Goal: Information Seeking & Learning: Learn about a topic

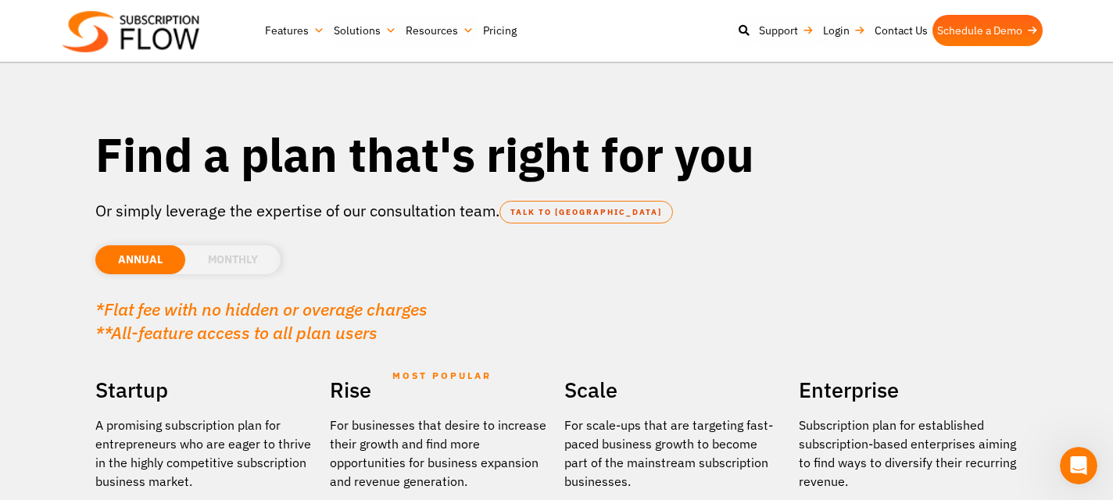
click at [281, 27] on link "Features" at bounding box center [294, 30] width 69 height 31
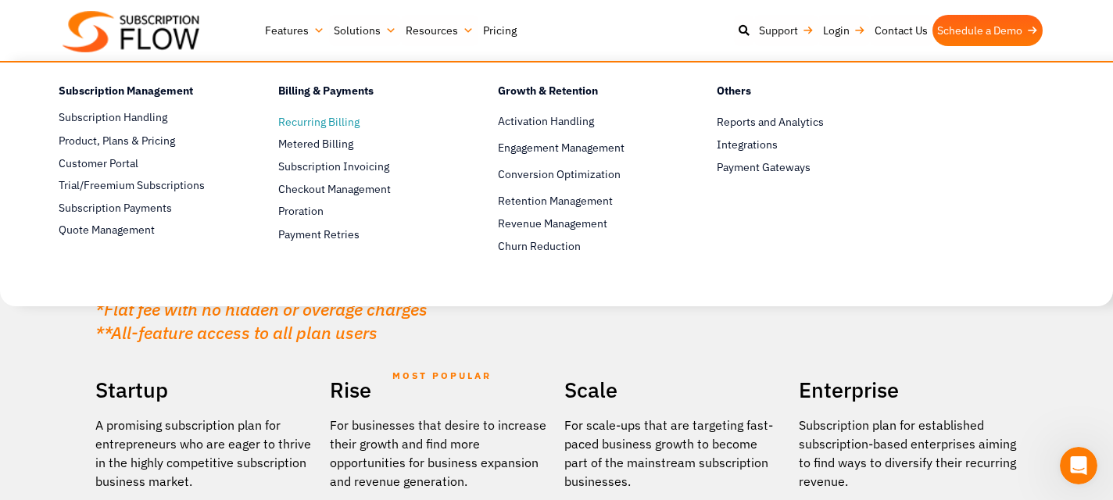
click at [310, 124] on span "Recurring Billing" at bounding box center [318, 122] width 81 height 16
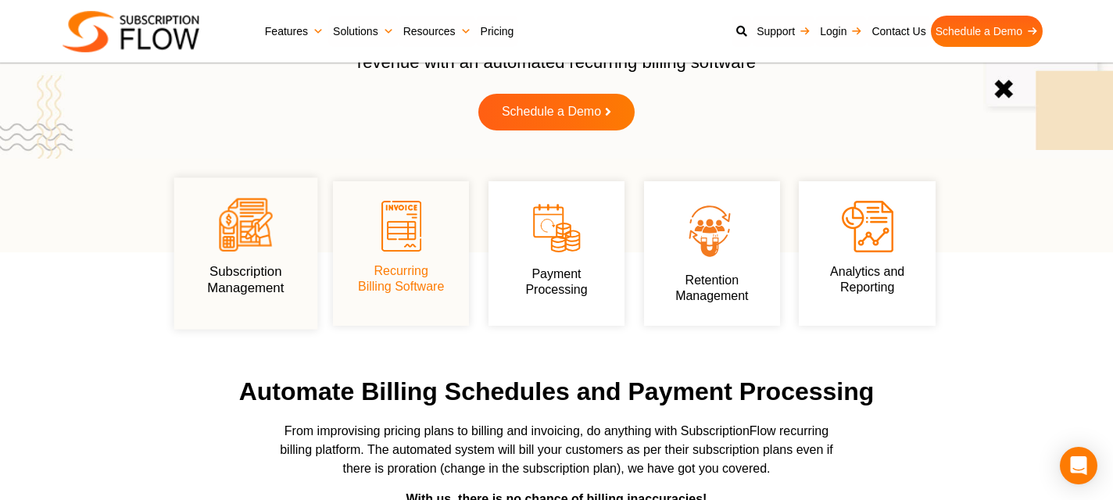
scroll to position [200, 0]
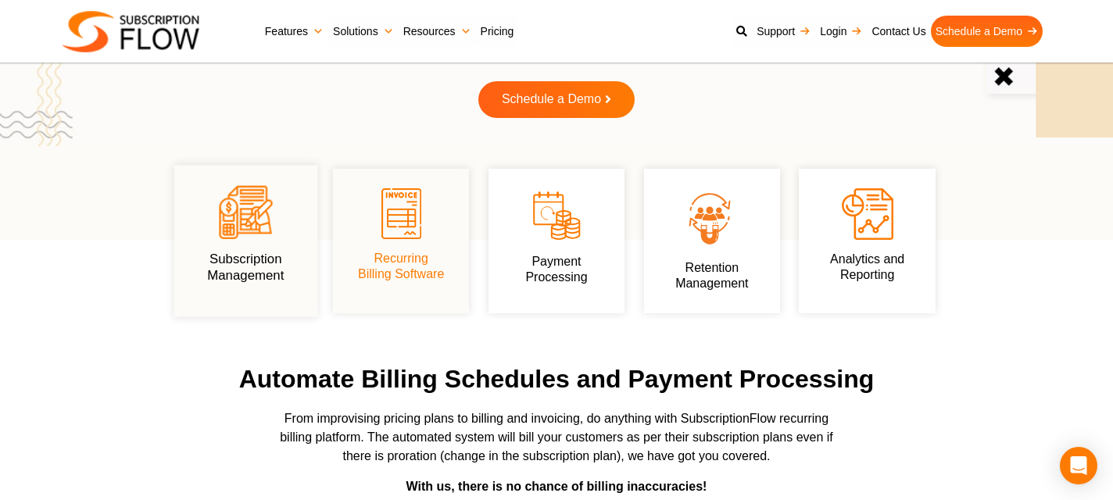
click at [253, 253] on link "Subscription Management" at bounding box center [245, 268] width 77 height 30
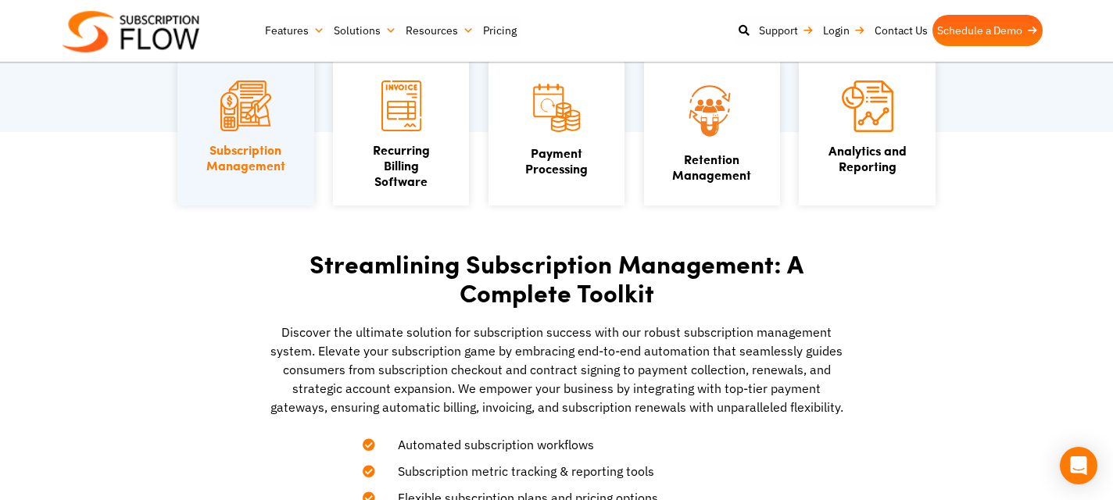
scroll to position [330, 0]
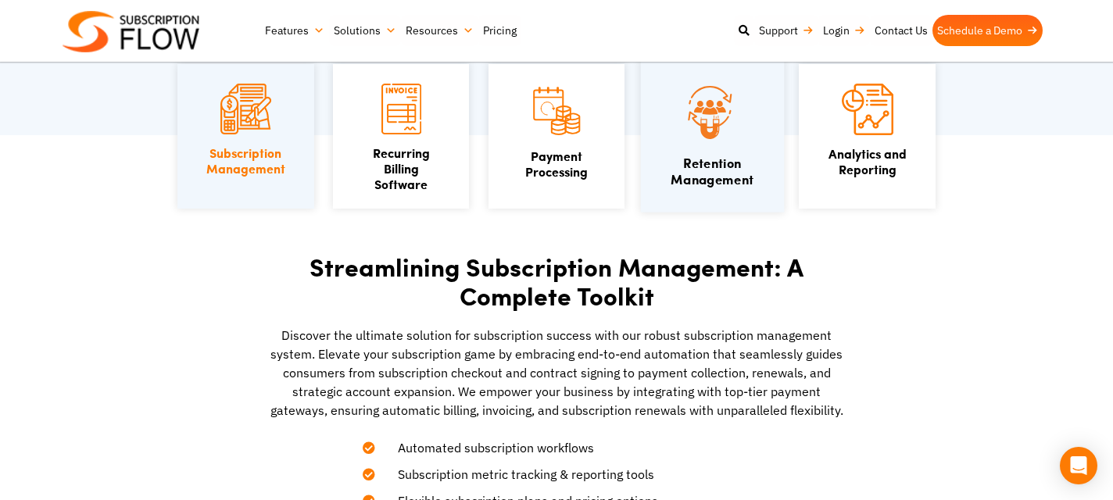
click at [694, 191] on div "Retention Management" at bounding box center [711, 137] width 143 height 152
click at [675, 149] on div "Retention Management" at bounding box center [712, 134] width 94 height 107
click at [725, 154] on link "Retention Management" at bounding box center [712, 171] width 83 height 35
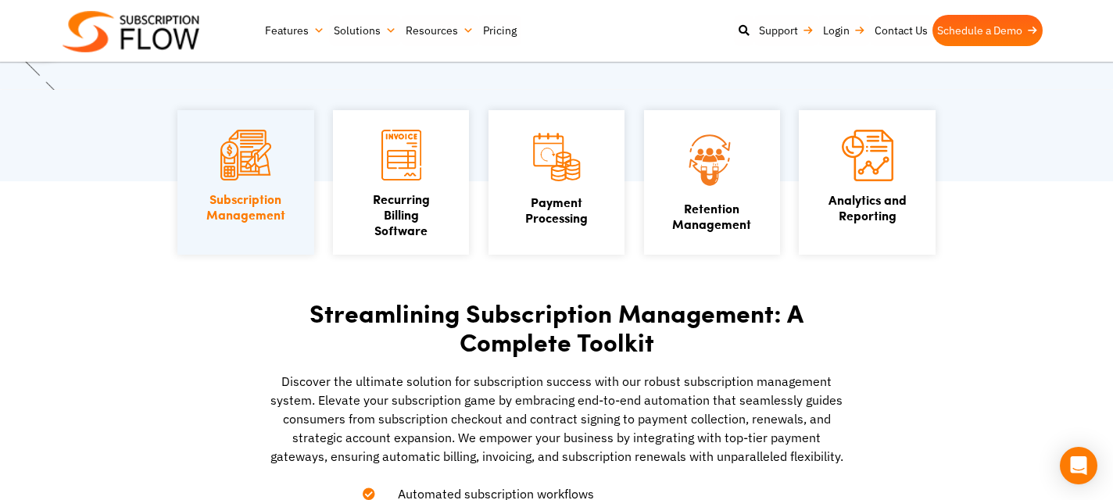
scroll to position [232, 0]
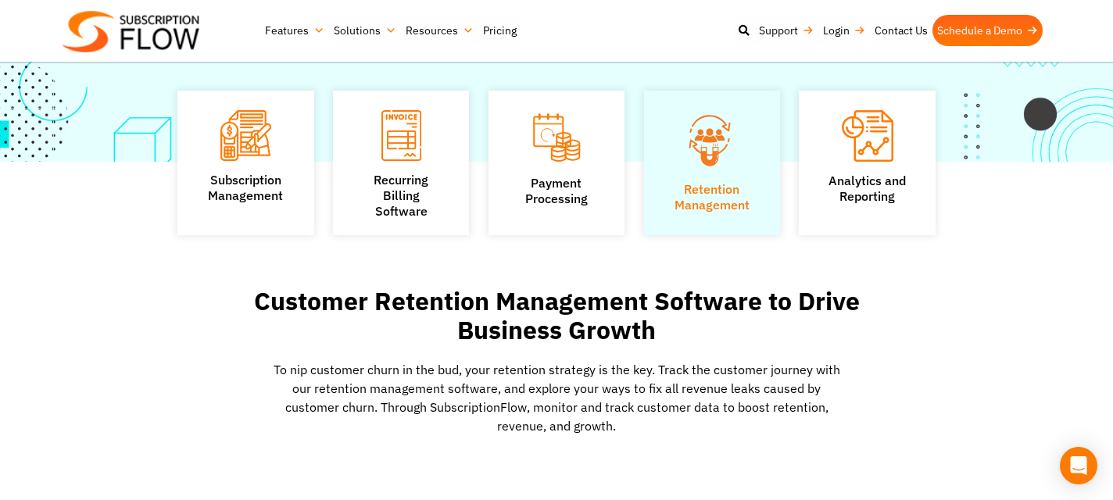
scroll to position [242, 0]
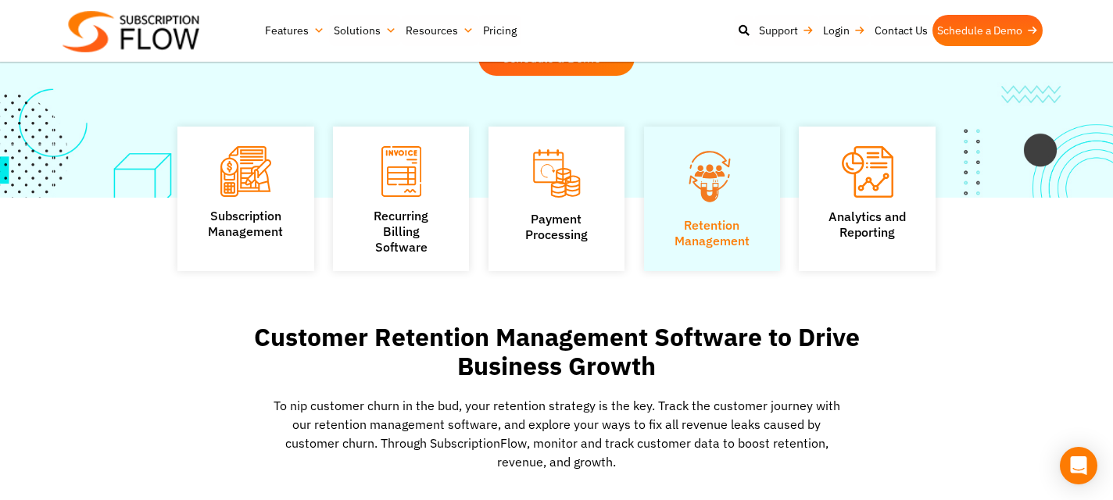
click at [142, 44] on img at bounding box center [131, 31] width 137 height 41
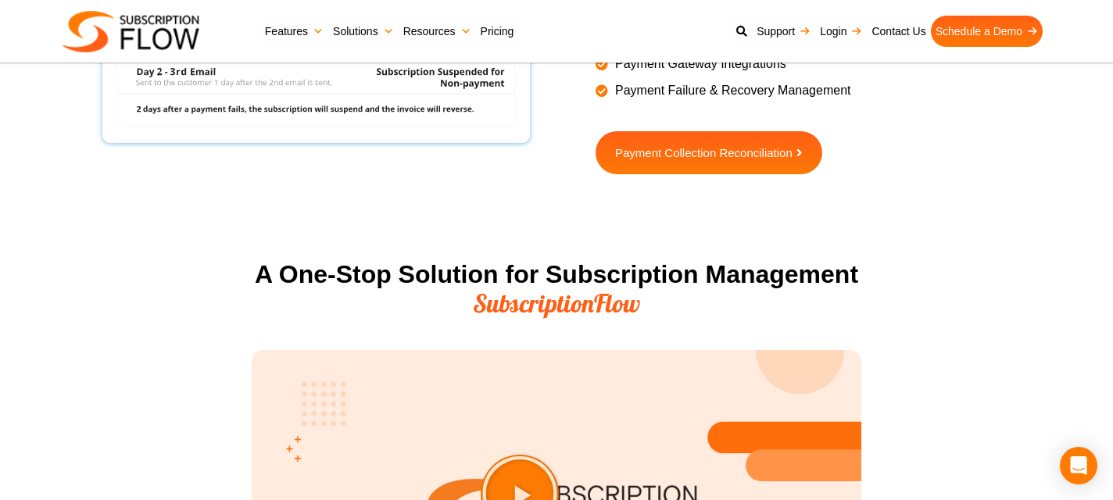
scroll to position [1657, 0]
